Goal: Task Accomplishment & Management: Use online tool/utility

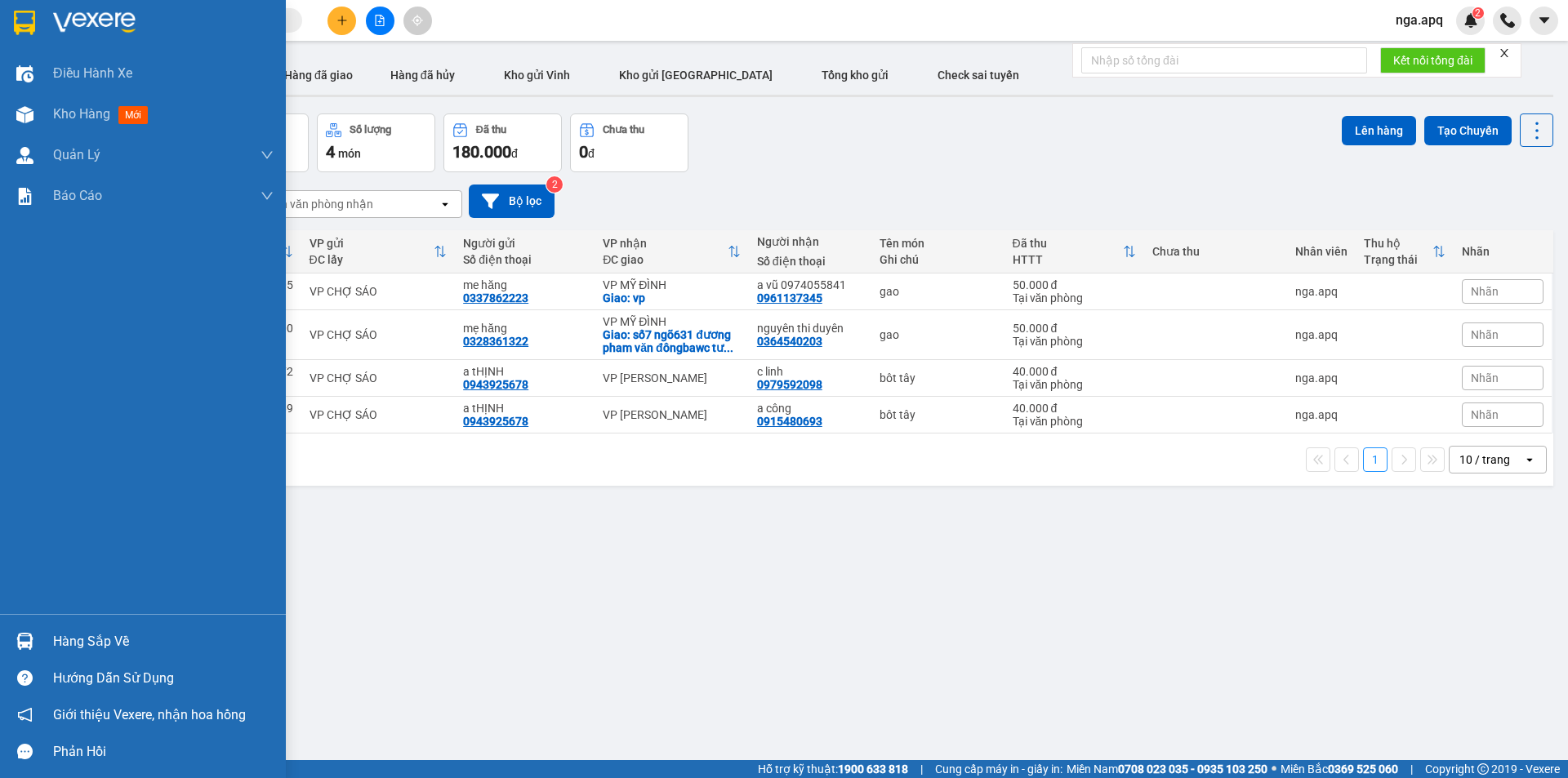
click at [23, 632] on div at bounding box center [25, 641] width 28 height 28
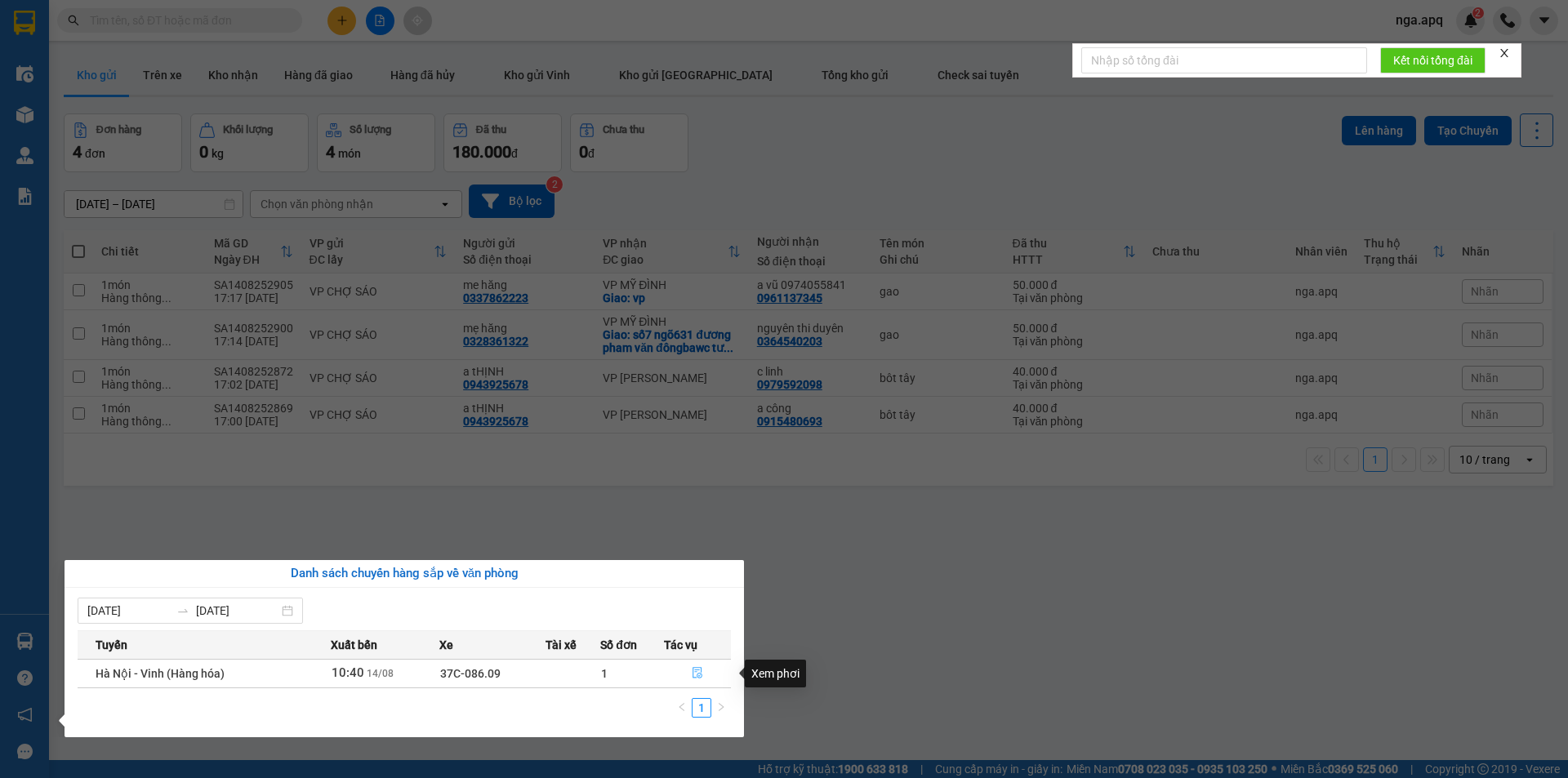
click at [699, 675] on icon "file-done" at bounding box center [697, 672] width 12 height 12
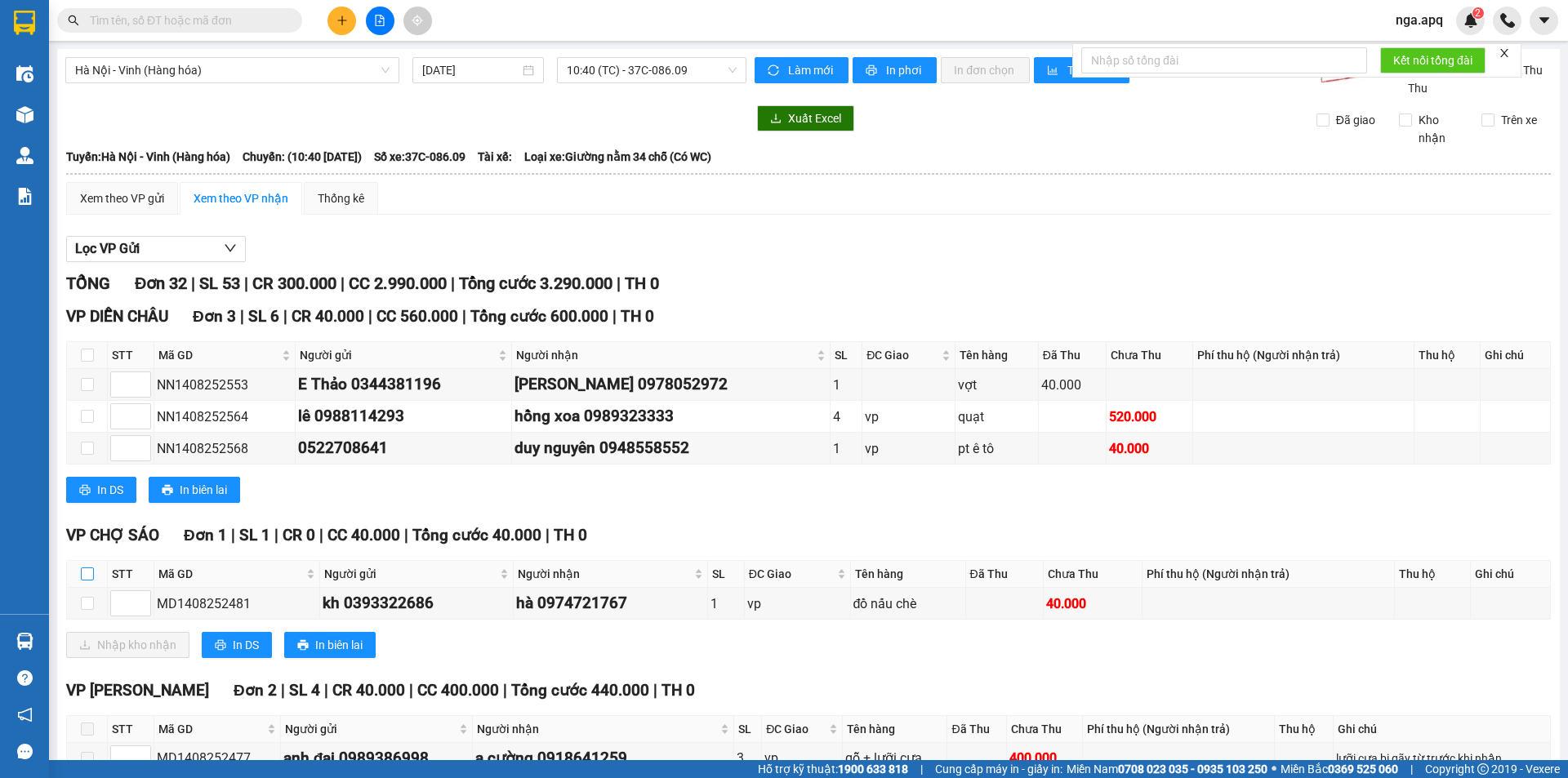
click at [90, 572] on input "checkbox" at bounding box center [87, 574] width 13 height 13
checkbox input "true"
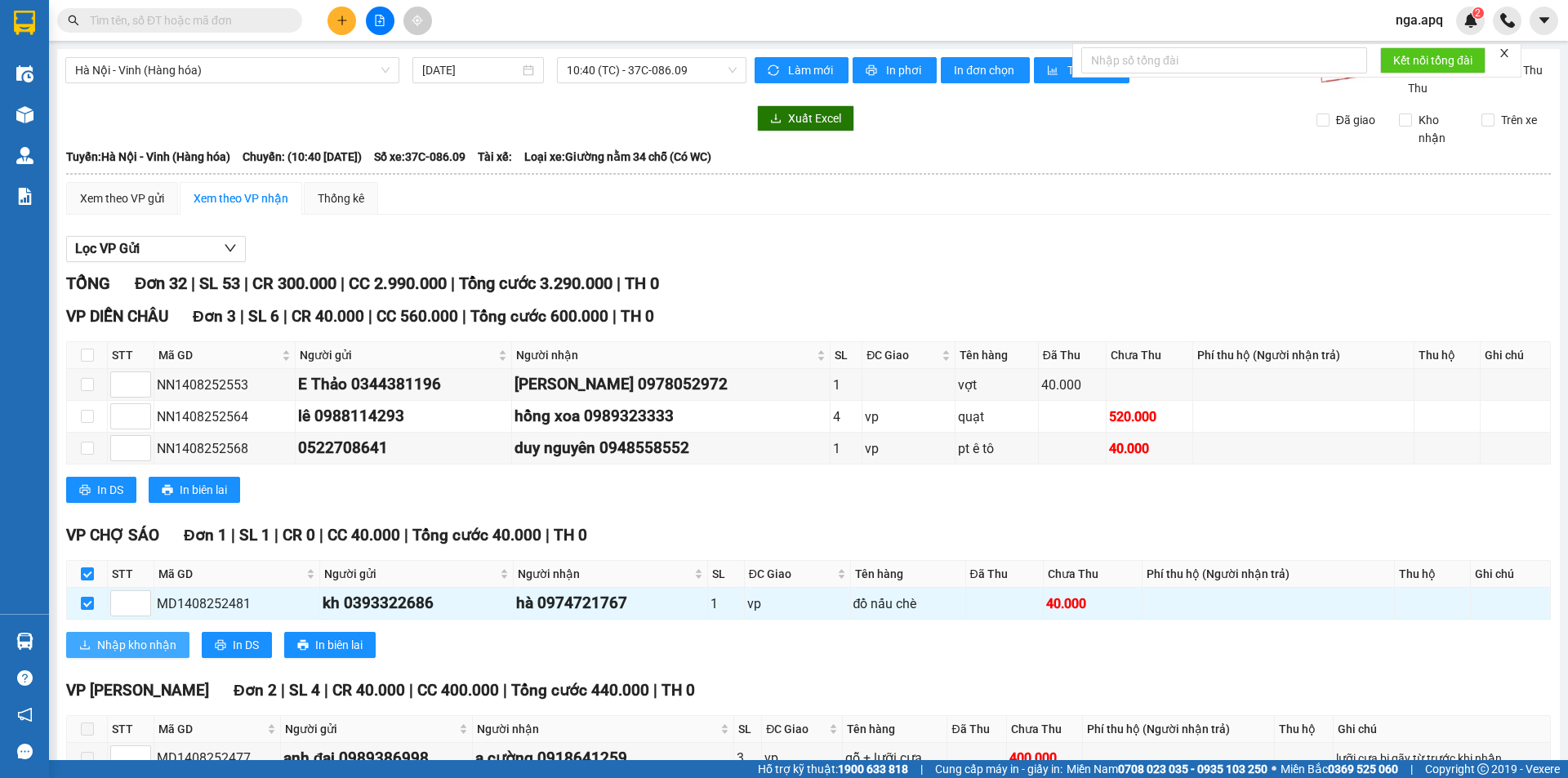
click at [114, 643] on span "Nhập kho nhận" at bounding box center [137, 645] width 79 height 18
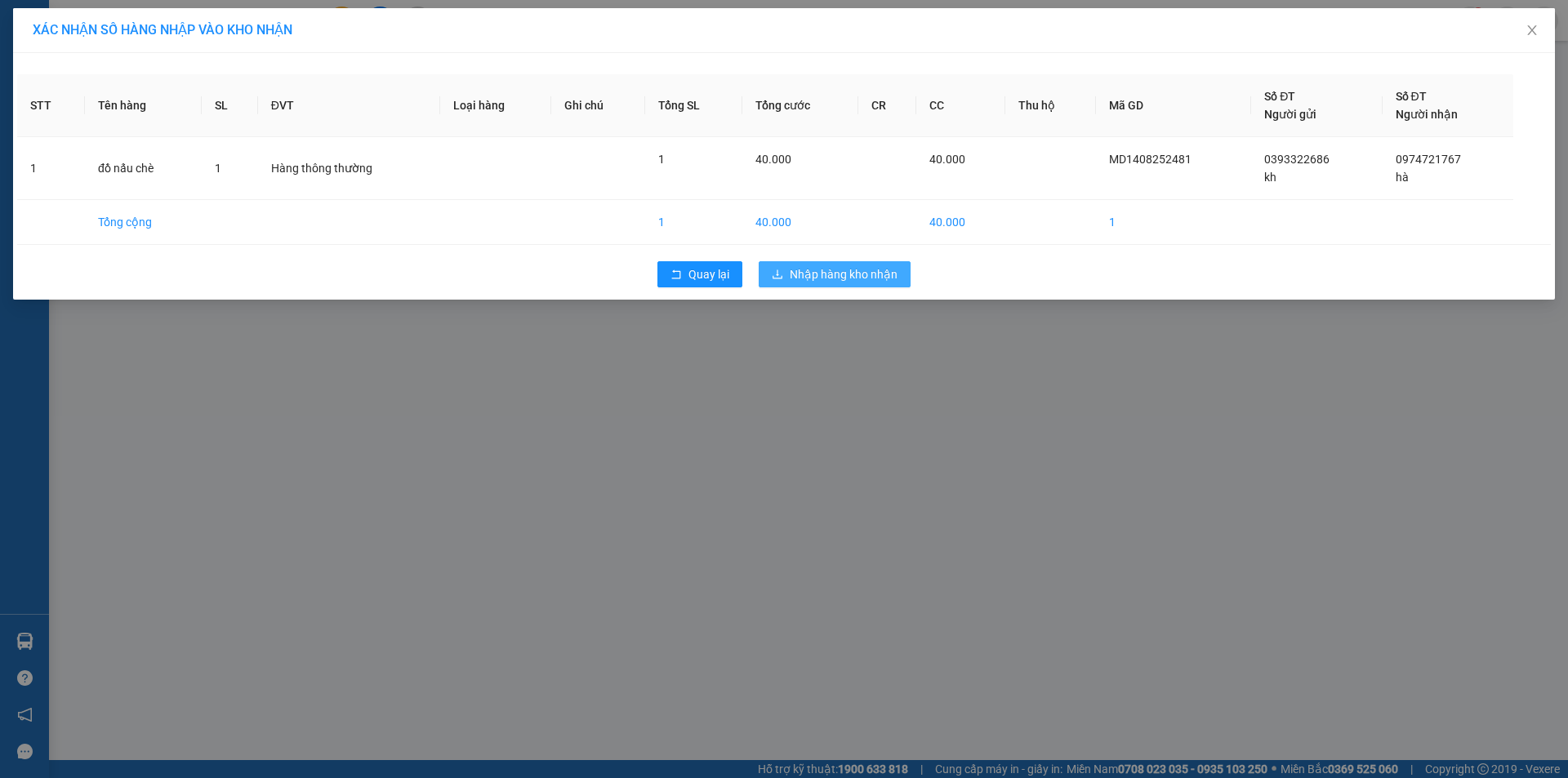
click at [843, 277] on span "Nhập hàng kho nhận" at bounding box center [843, 274] width 108 height 18
